Goal: Information Seeking & Learning: Check status

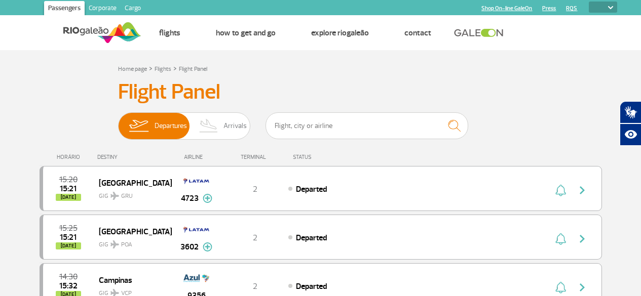
select select
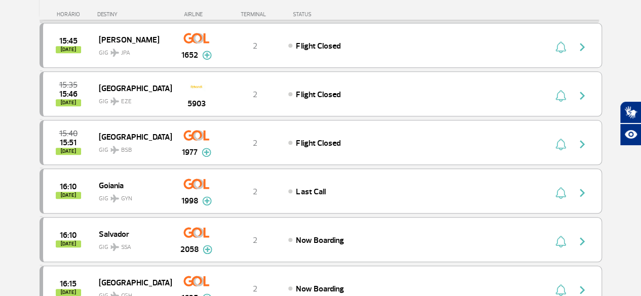
scroll to position [405, 0]
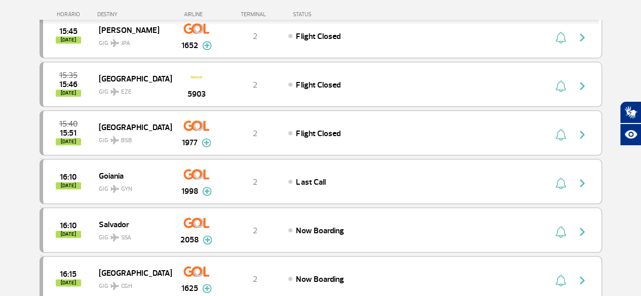
click at [10, 211] on section "Home page > Flights > Flight Panel Flight Panel Departures Arrivals 15:20 15:21…" at bounding box center [320, 239] width 641 height 1188
click at [626, 58] on section "Home page > Flights > Flight Panel Flight Panel Departures Arrivals 15:20 15:21…" at bounding box center [320, 239] width 641 height 1188
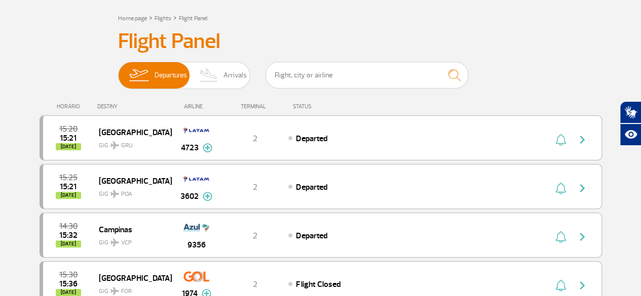
scroll to position [0, 0]
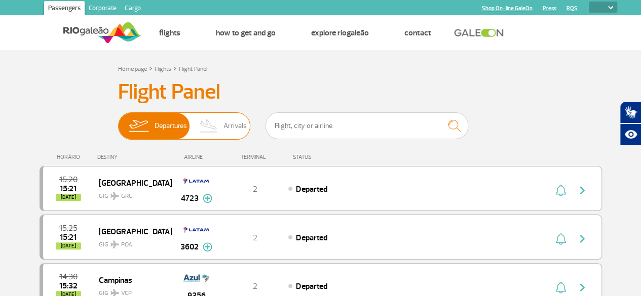
click at [238, 125] on span "Arrivals" at bounding box center [234, 126] width 23 height 26
click at [118, 121] on input "Departures Arrivals" at bounding box center [118, 121] width 0 height 0
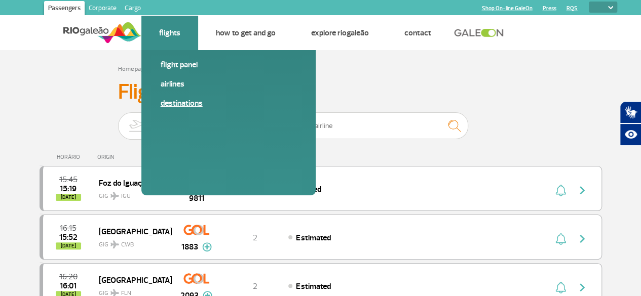
click at [180, 101] on link "Destinations" at bounding box center [229, 103] width 136 height 11
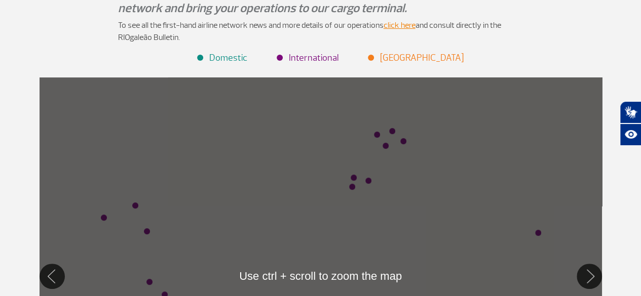
scroll to position [152, 0]
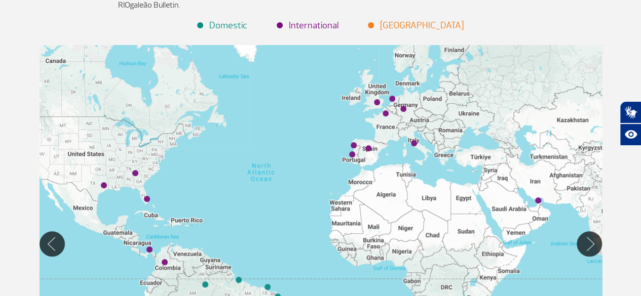
click at [237, 28] on li "Domestic" at bounding box center [222, 26] width 49 height 14
click at [236, 25] on li "Domestic" at bounding box center [222, 26] width 49 height 14
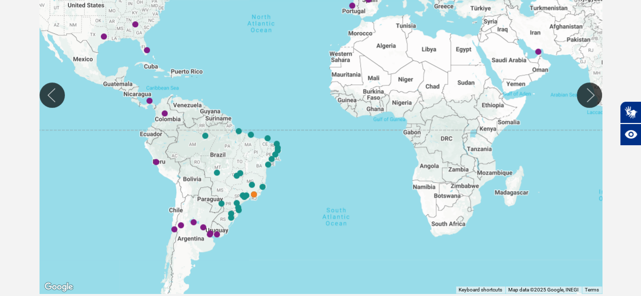
scroll to position [355, 0]
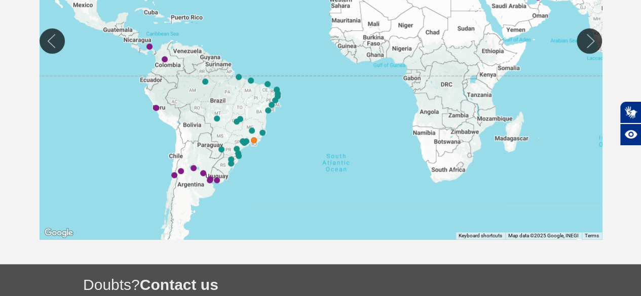
click at [254, 145] on div at bounding box center [321, 41] width 562 height 398
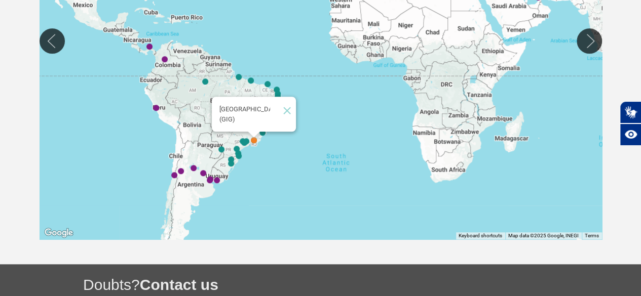
click at [256, 141] on img "Rio de Janeiro (GIG)" at bounding box center [254, 141] width 6 height 6
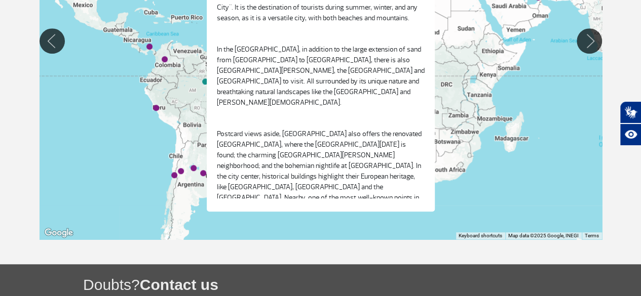
click at [112, 143] on div "To navigate, press the arrow keys." at bounding box center [321, 41] width 562 height 398
click at [521, 136] on div at bounding box center [321, 41] width 562 height 398
click at [591, 41] on button "Move Right" at bounding box center [588, 40] width 25 height 25
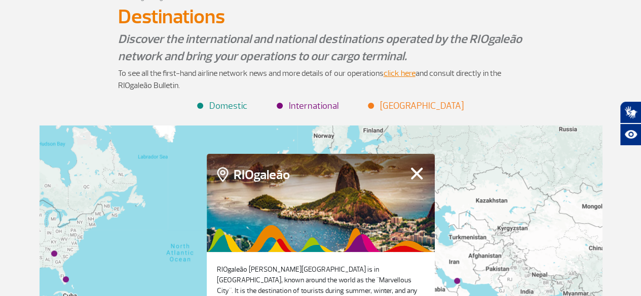
scroll to position [0, 0]
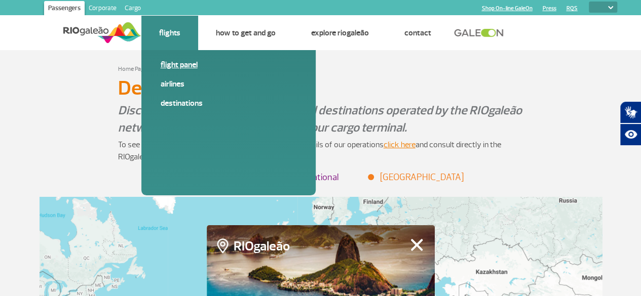
click at [174, 63] on link "Flight panel" at bounding box center [229, 64] width 136 height 11
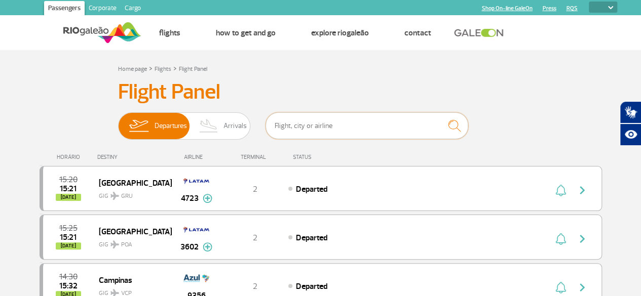
click at [312, 123] on input "text" at bounding box center [366, 125] width 203 height 27
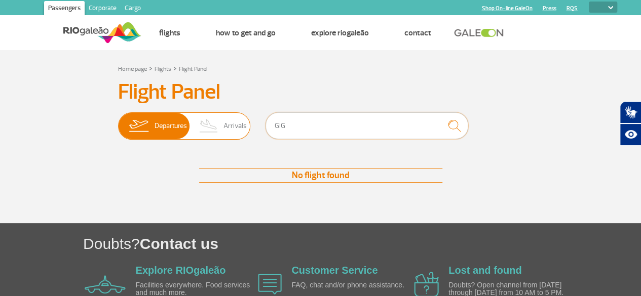
drag, startPoint x: 314, startPoint y: 119, endPoint x: 227, endPoint y: 118, distance: 87.1
click at [229, 118] on div "Departures Arrivals GIG" at bounding box center [320, 127] width 405 height 30
type input "R"
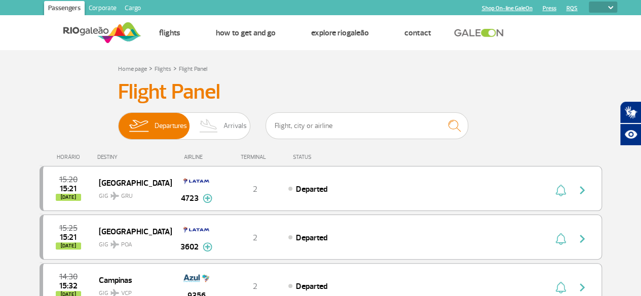
click at [106, 160] on div "DESTINY" at bounding box center [134, 157] width 74 height 7
click at [302, 159] on div "STATUS" at bounding box center [329, 157] width 83 height 7
click at [213, 123] on img at bounding box center [209, 126] width 30 height 26
click at [118, 121] on input "Departures Arrivals" at bounding box center [118, 121] width 0 height 0
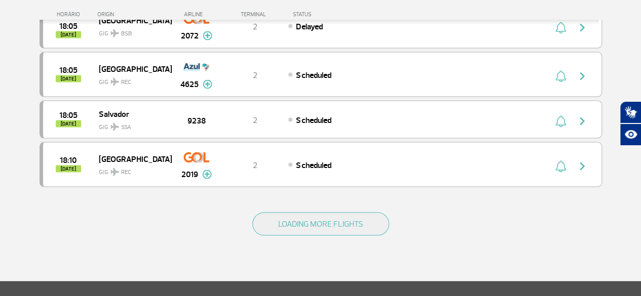
scroll to position [962, 0]
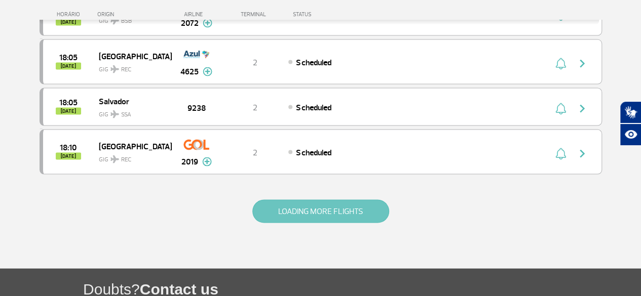
click at [343, 203] on button "LOADING MORE FLIGHTS" at bounding box center [320, 211] width 137 height 23
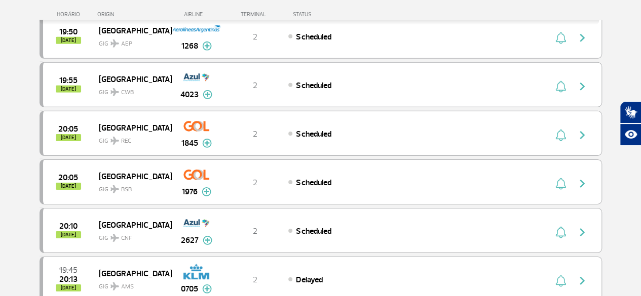
scroll to position [1621, 0]
